Goal: Information Seeking & Learning: Learn about a topic

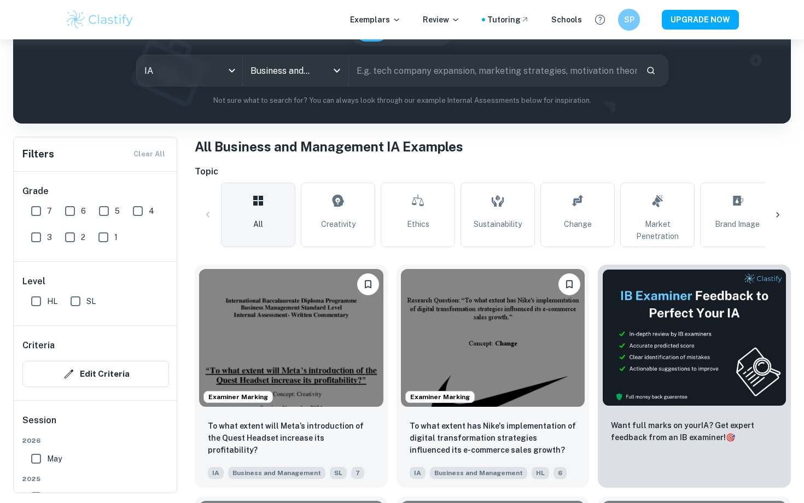
scroll to position [124, 0]
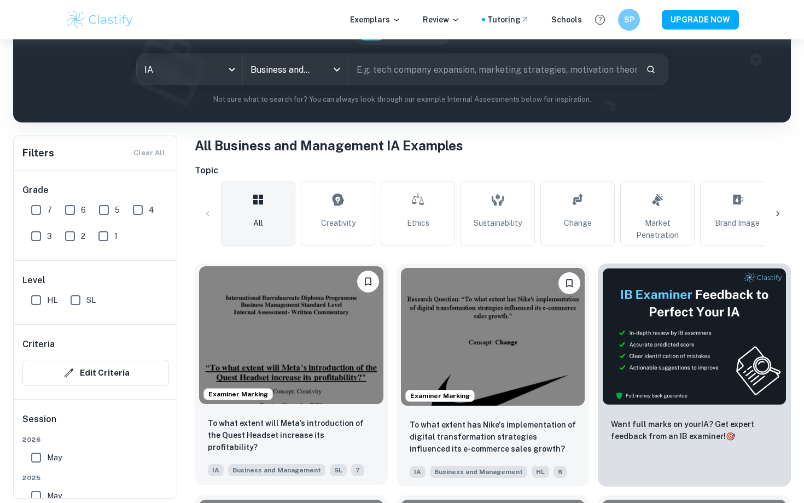
click at [313, 330] on img at bounding box center [291, 335] width 184 height 138
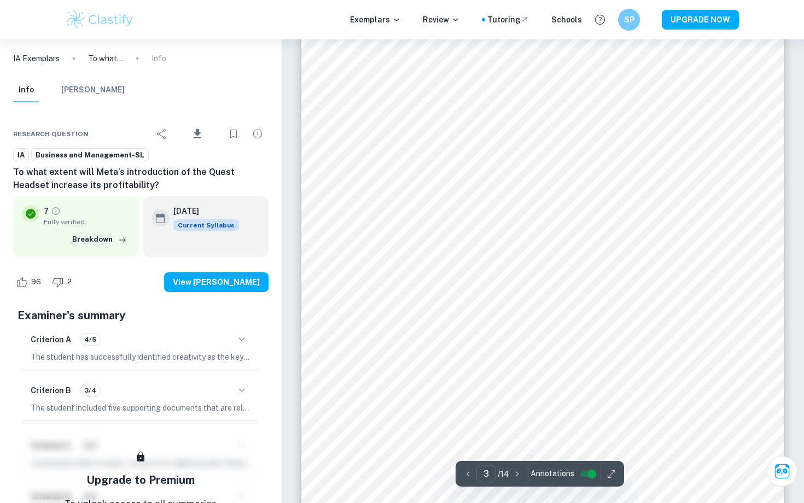
scroll to position [1618, 0]
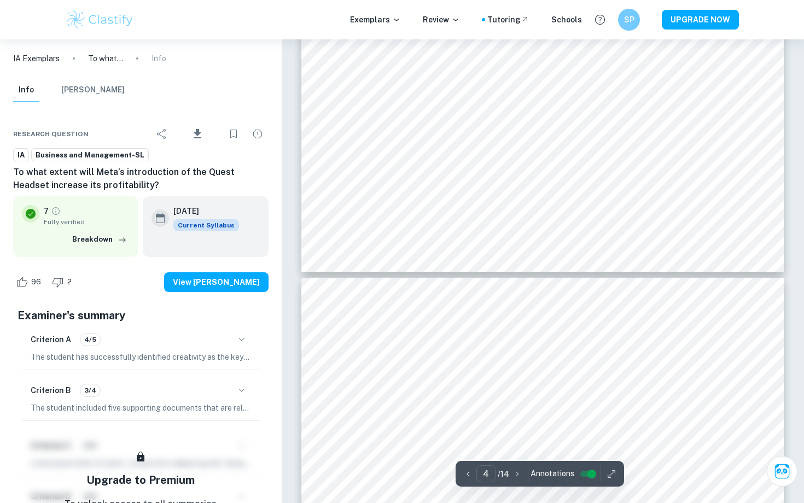
type input "5"
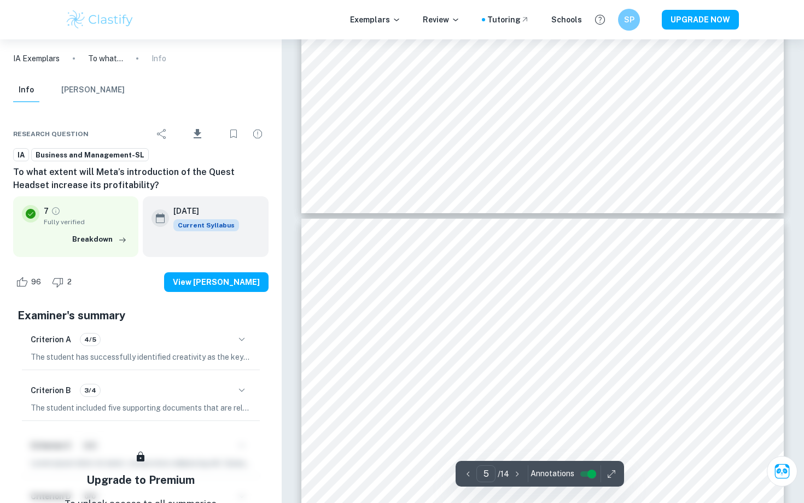
scroll to position [2743, 0]
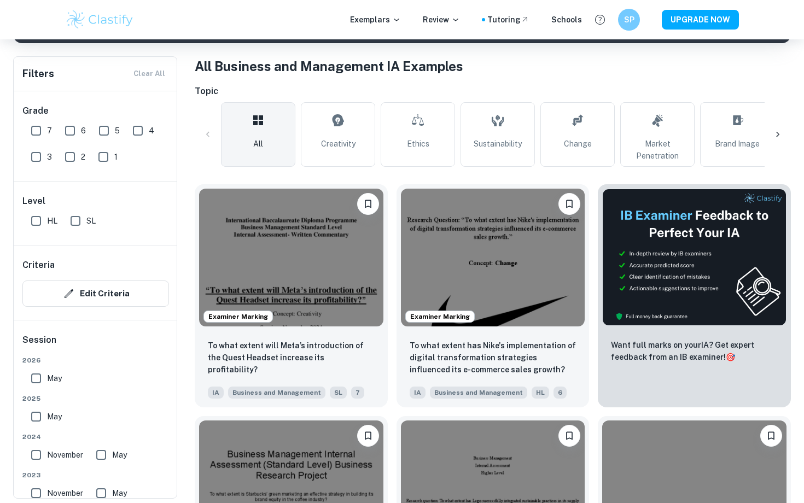
scroll to position [203, 0]
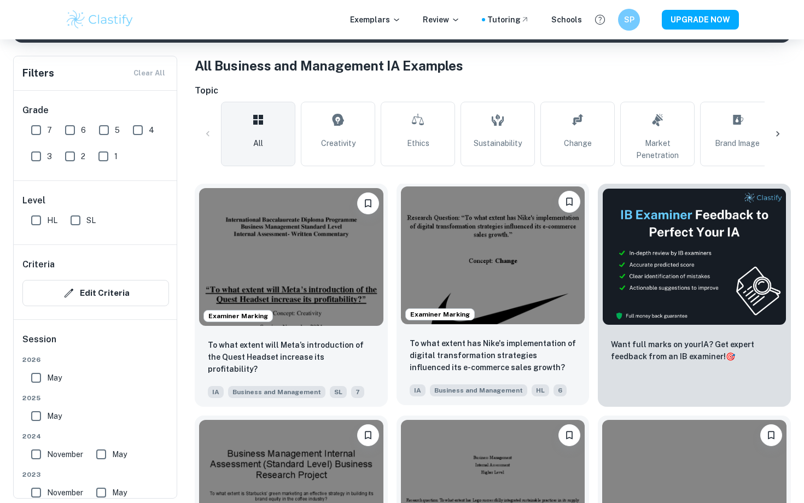
click at [457, 264] on img at bounding box center [493, 256] width 184 height 138
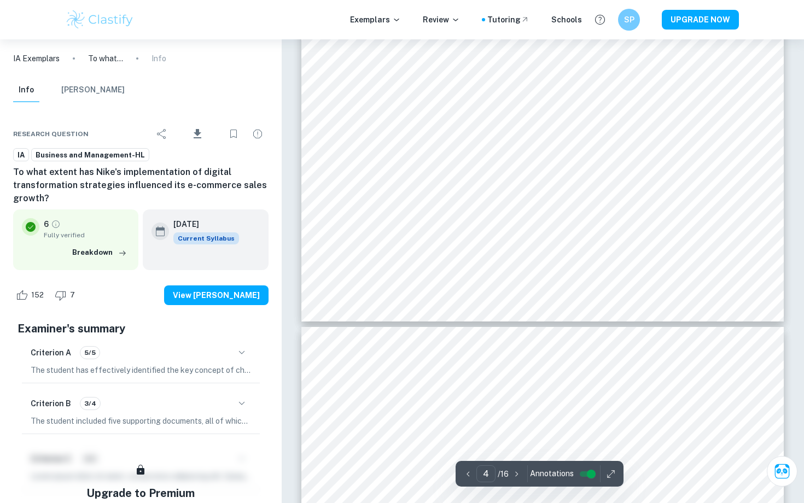
scroll to position [2398, 0]
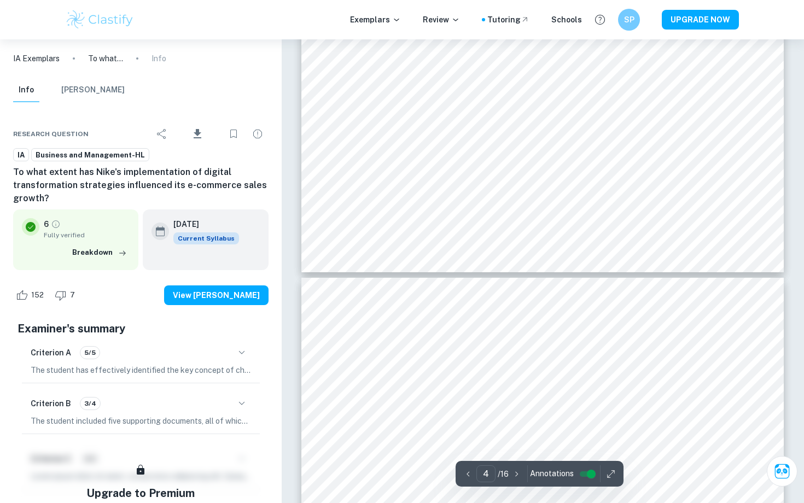
type input "5"
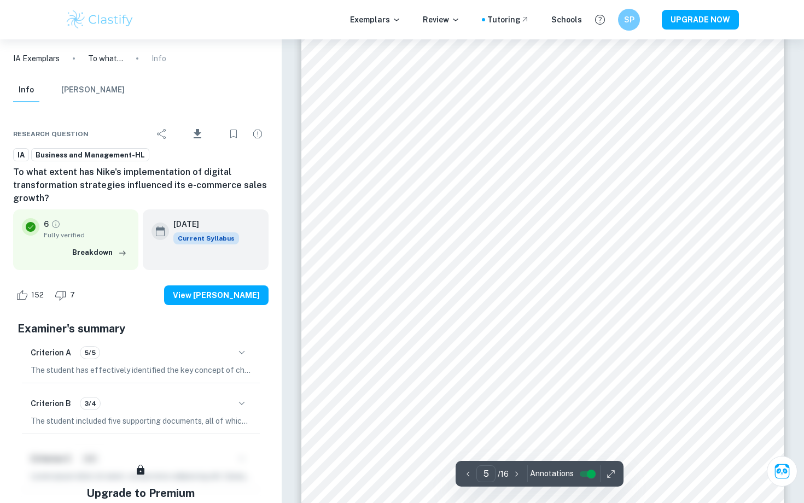
scroll to position [2796, 0]
